Goal: Check status

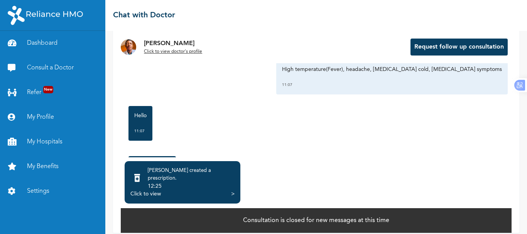
scroll to position [1719, 0]
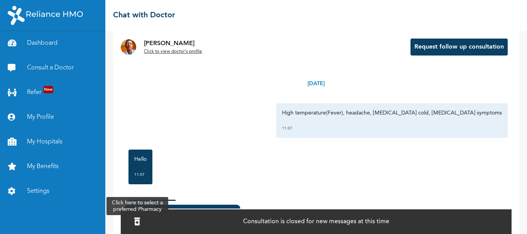
click at [139, 218] on icon at bounding box center [137, 222] width 6 height 8
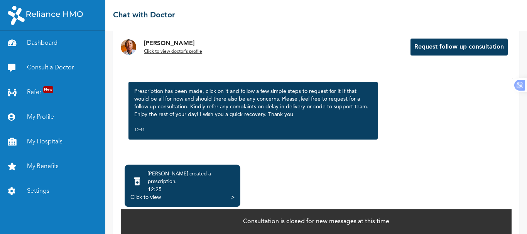
scroll to position [61, 0]
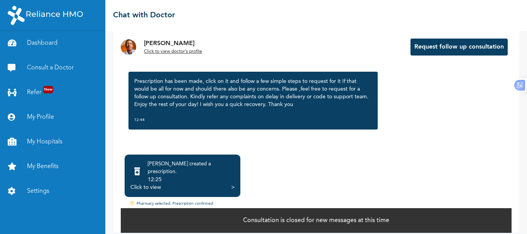
click at [156, 184] on div "Click to view" at bounding box center [146, 188] width 31 height 8
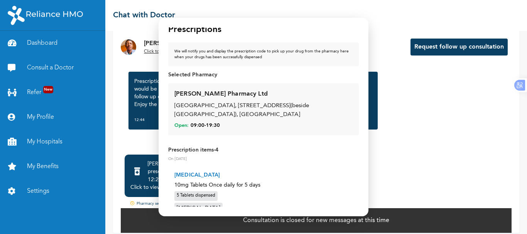
scroll to position [0, 0]
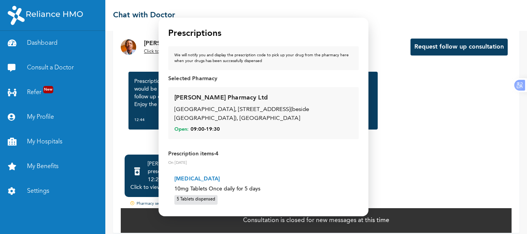
click at [254, 108] on div "[GEOGRAPHIC_DATA], [STREET_ADDRESS](beside [GEOGRAPHIC_DATA]), [GEOGRAPHIC_DATA]" at bounding box center [264, 114] width 178 height 17
